Goal: Information Seeking & Learning: Learn about a topic

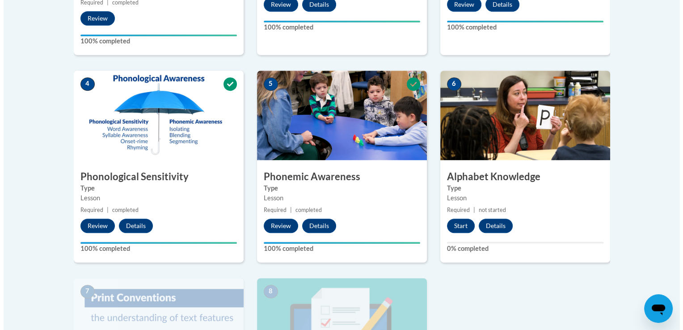
scroll to position [444, 0]
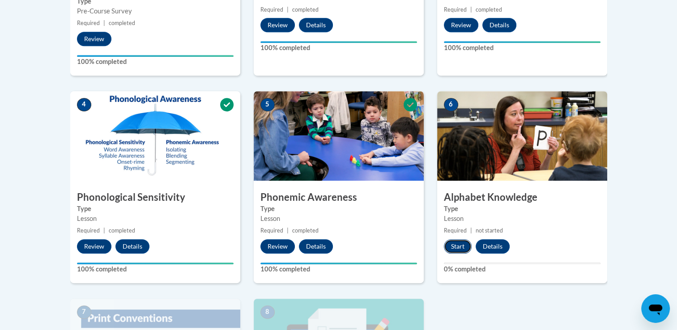
click at [454, 246] on button "Start" at bounding box center [458, 246] width 28 height 14
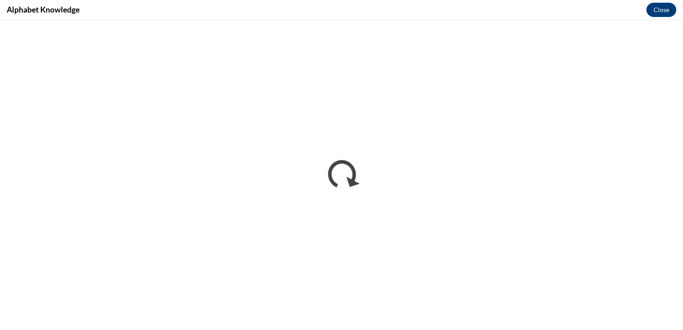
scroll to position [0, 0]
